Goal: Task Accomplishment & Management: Manage account settings

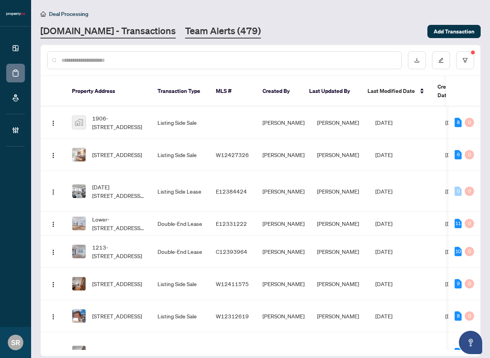
click at [200, 30] on link "Team Alerts (479)" at bounding box center [223, 31] width 76 height 14
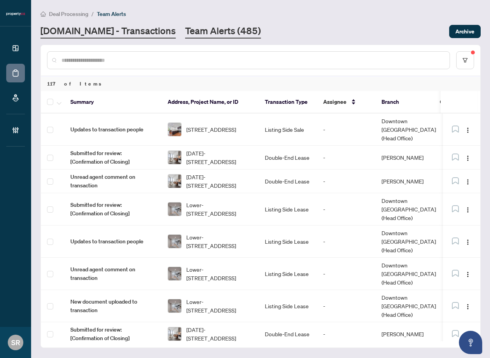
click at [131, 28] on link "[DOMAIN_NAME] - Transactions" at bounding box center [107, 31] width 135 height 14
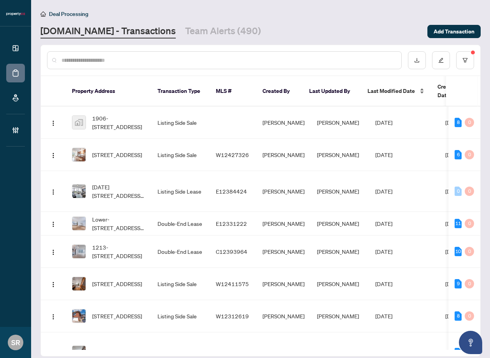
click at [388, 89] on span "Last Modified Date" at bounding box center [390, 91] width 47 height 9
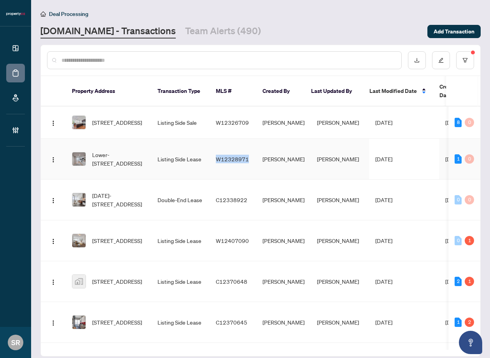
copy span "W12328971"
copy span "W12326709"
click at [329, 117] on td "[PERSON_NAME]" at bounding box center [339, 122] width 58 height 32
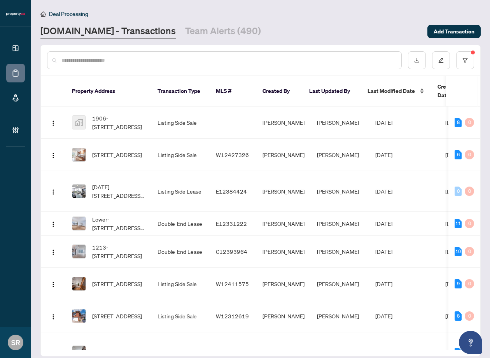
click at [394, 88] on span "Last Modified Date" at bounding box center [390, 91] width 47 height 9
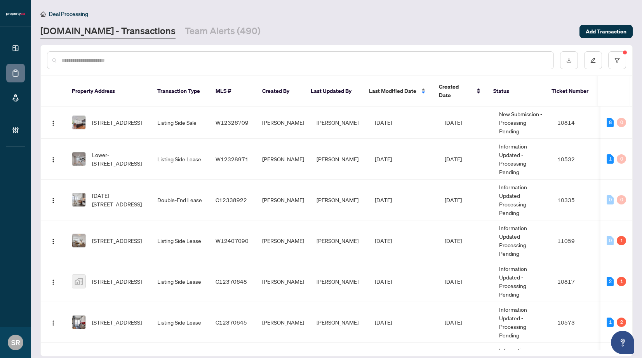
click at [423, 87] on div "Last Modified Date" at bounding box center [398, 91] width 58 height 9
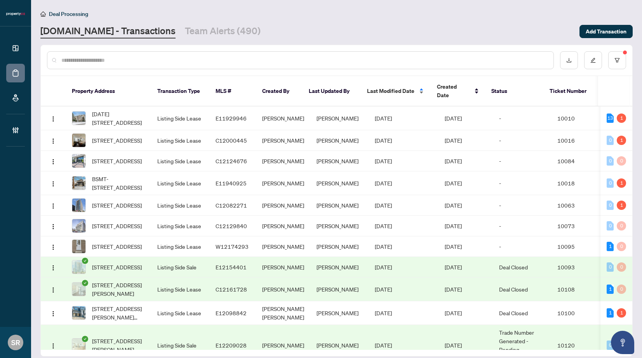
click at [421, 88] on div "Last Modified Date" at bounding box center [396, 91] width 58 height 9
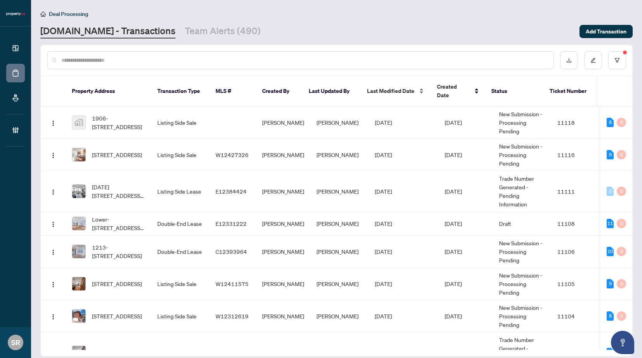
click at [422, 87] on div "Last Modified Date" at bounding box center [396, 91] width 58 height 9
